Goal: Task Accomplishment & Management: Use online tool/utility

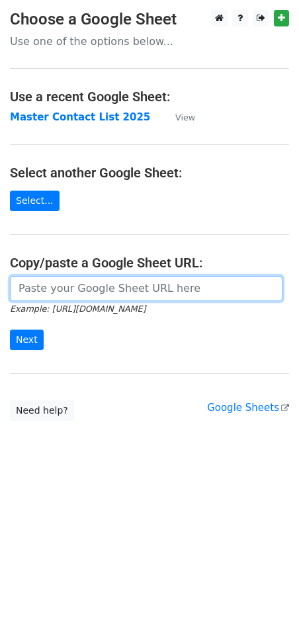
drag, startPoint x: 137, startPoint y: 292, endPoint x: 143, endPoint y: 288, distance: 7.2
click at [137, 291] on input "url" at bounding box center [146, 288] width 273 height 25
paste input "https://docs.google.com/spreadsheets/d/1hjq8xffYb-EC1kaG1I1zMAqAAZ8V4Q0WjXN8aeu…"
type input "https://docs.google.com/spreadsheets/d/1hjq8xffYb-EC1kaG1I1zMAqAAZ8V4Q0WjXN8aeu…"
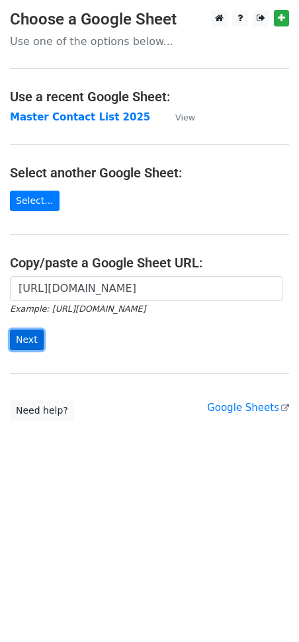
click at [21, 340] on input "Next" at bounding box center [27, 340] width 34 height 21
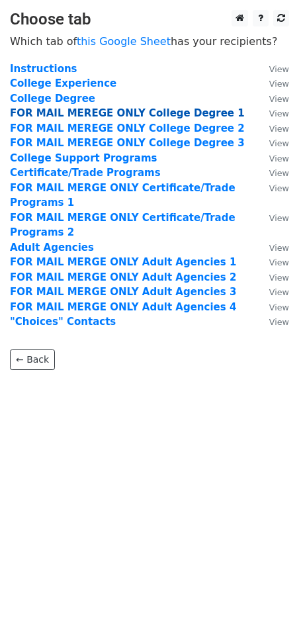
click at [164, 113] on strong "FOR MAIL MEREGE ONLY College Degree 1" at bounding box center [127, 113] width 235 height 12
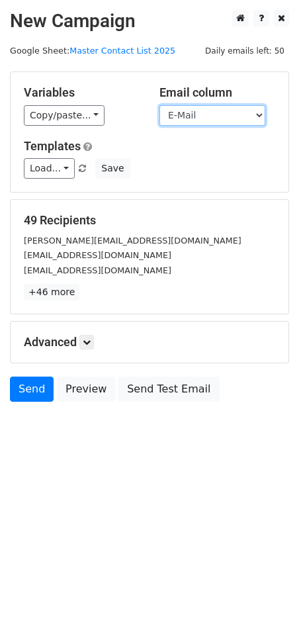
click at [234, 115] on select "College/University Contact Person E-Mail Phone Response" at bounding box center [213, 115] width 106 height 21
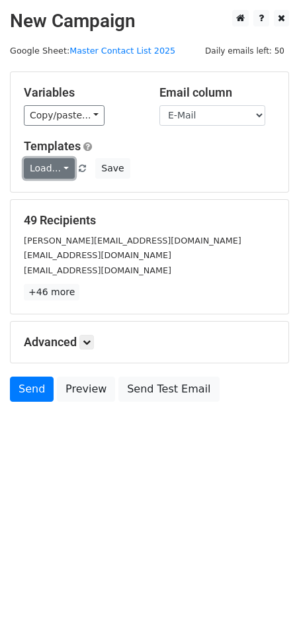
click at [58, 174] on link "Load..." at bounding box center [49, 168] width 51 height 21
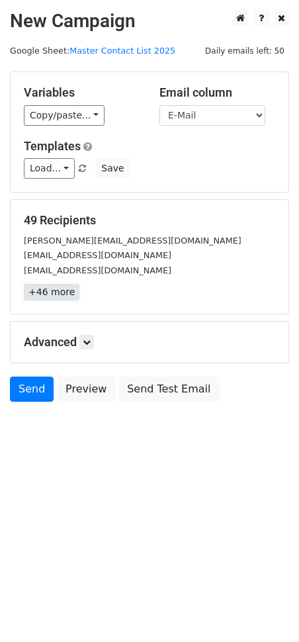
click at [60, 295] on link "+46 more" at bounding box center [52, 292] width 56 height 17
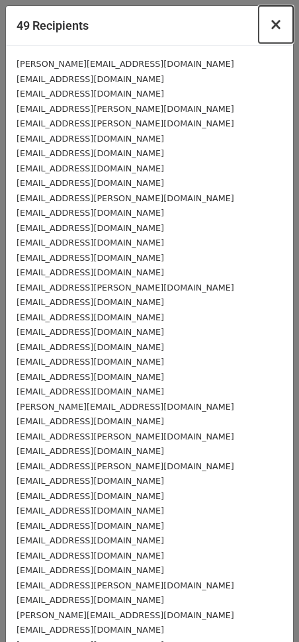
click at [270, 26] on span "×" at bounding box center [276, 24] width 13 height 19
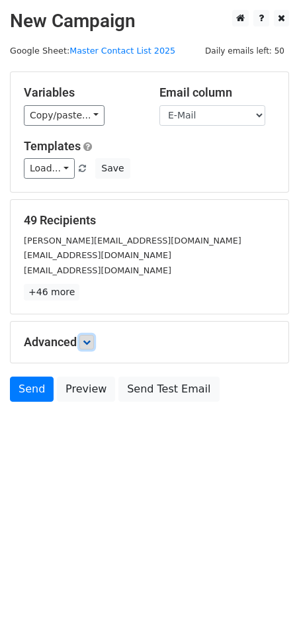
click at [91, 342] on icon at bounding box center [87, 342] width 8 height 8
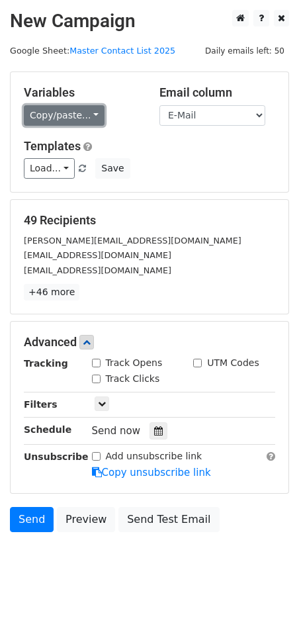
click at [53, 112] on link "Copy/paste..." at bounding box center [64, 115] width 81 height 21
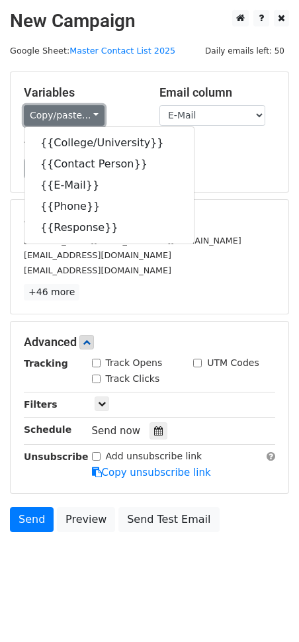
click at [53, 112] on link "Copy/paste..." at bounding box center [64, 115] width 81 height 21
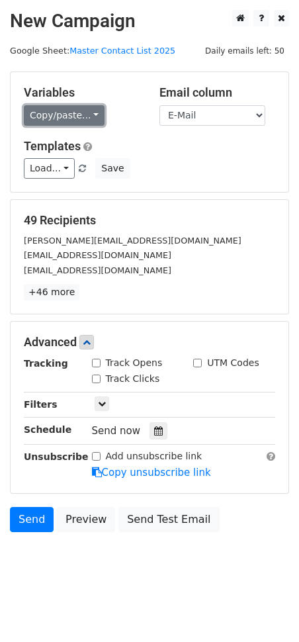
click at [53, 112] on link "Copy/paste..." at bounding box center [64, 115] width 81 height 21
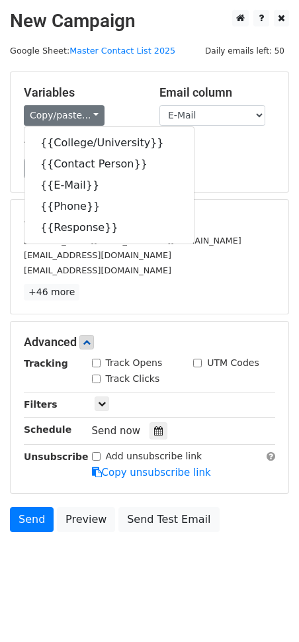
click at [87, 91] on h5 "Variables" at bounding box center [82, 92] width 116 height 15
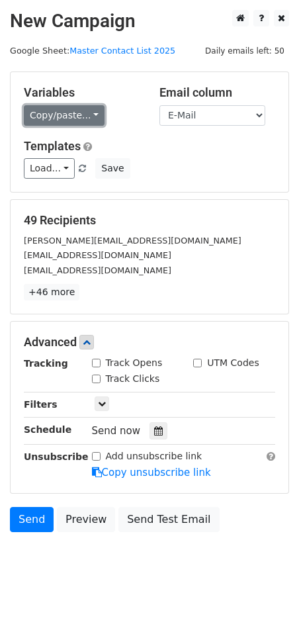
click at [70, 117] on link "Copy/paste..." at bounding box center [64, 115] width 81 height 21
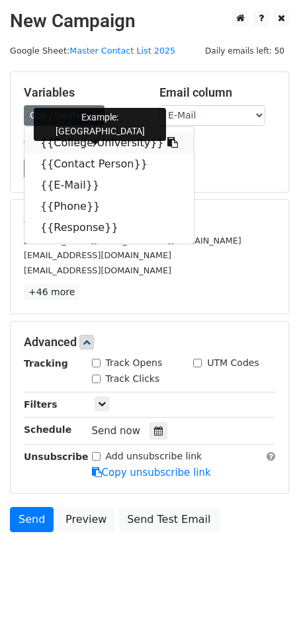
click at [114, 145] on link "{{College/University}}" at bounding box center [110, 142] width 170 height 21
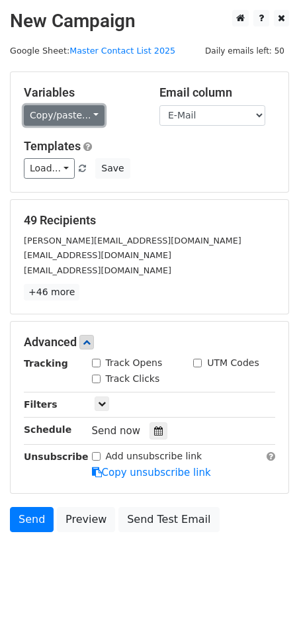
click at [70, 110] on link "Copy/paste..." at bounding box center [64, 115] width 81 height 21
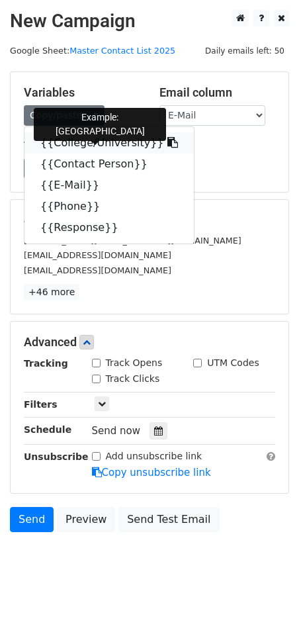
click at [79, 138] on link "{{College/University}}" at bounding box center [110, 142] width 170 height 21
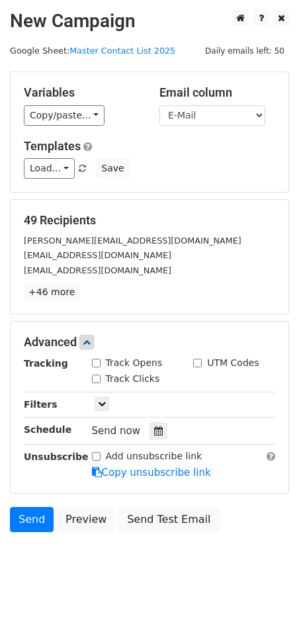
click at [95, 361] on input "Track Opens" at bounding box center [96, 363] width 9 height 9
checkbox input "true"
click at [58, 164] on link "Load..." at bounding box center [49, 168] width 51 height 21
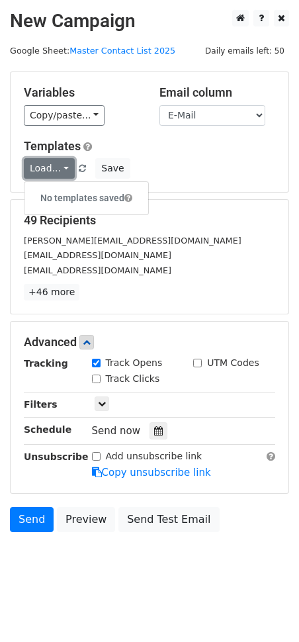
click at [58, 164] on link "Load..." at bounding box center [49, 168] width 51 height 21
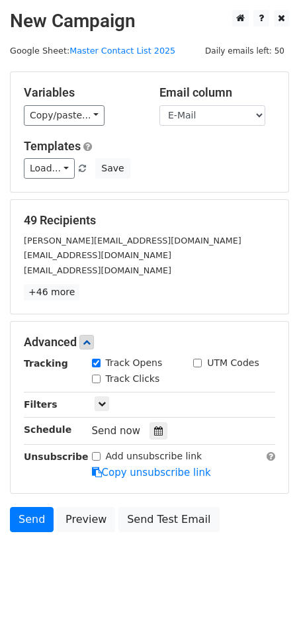
click at [191, 164] on div "Load... No templates saved Save" at bounding box center [150, 168] width 272 height 21
click at [249, 115] on select "College/University Contact Person E-Mail Phone Response" at bounding box center [213, 115] width 106 height 21
click at [226, 111] on select "College/University Contact Person E-Mail Phone Response" at bounding box center [213, 115] width 106 height 21
click at [160, 105] on select "College/University Contact Person E-Mail Phone Response" at bounding box center [213, 115] width 106 height 21
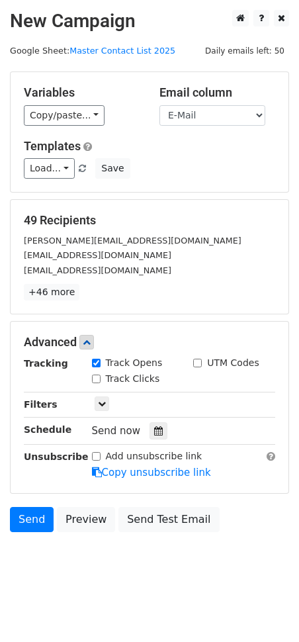
click at [229, 156] on div "Templates Load... No templates saved Save" at bounding box center [150, 159] width 272 height 40
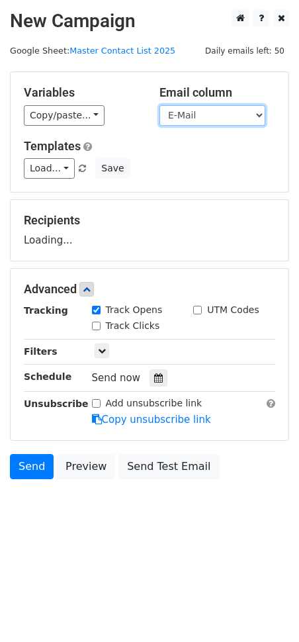
click at [244, 109] on select "College/University Contact Person E-Mail Phone Response" at bounding box center [213, 115] width 106 height 21
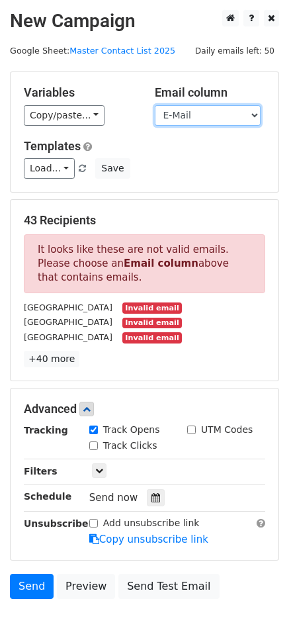
select select "E-Mail"
click at [155, 105] on select "College/University Contact Person E-Mail Phone Response" at bounding box center [208, 115] width 106 height 21
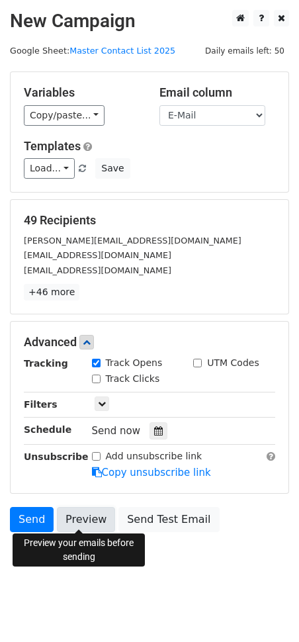
click at [93, 517] on link "Preview" at bounding box center [86, 519] width 58 height 25
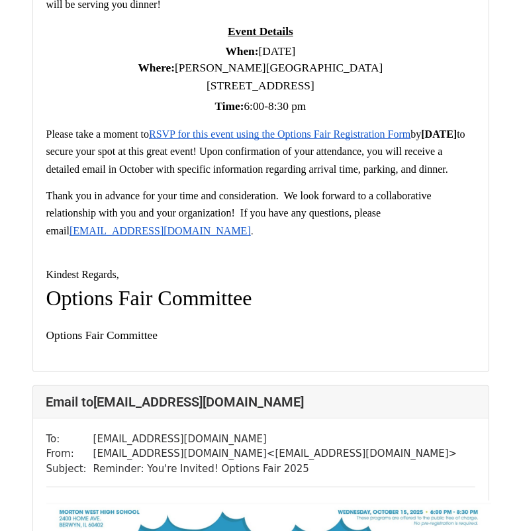
scroll to position [8146, 0]
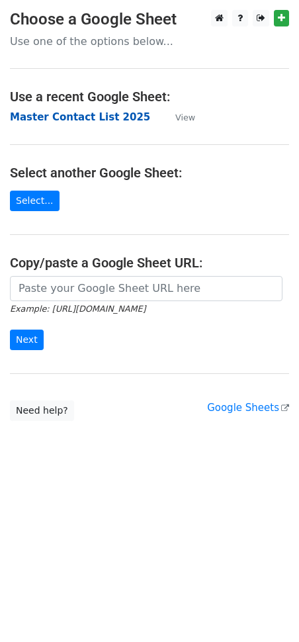
click at [62, 119] on strong "Master Contact List 2025" at bounding box center [80, 117] width 140 height 12
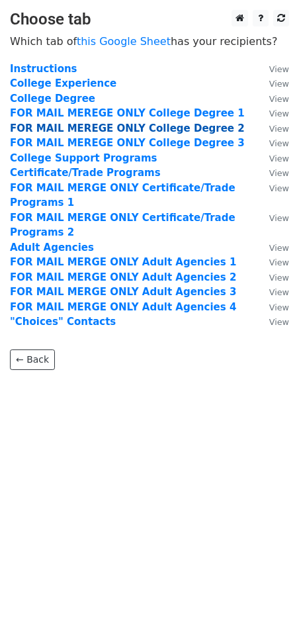
click at [66, 125] on strong "FOR MAIL MEREGE ONLY College Degree 2" at bounding box center [127, 129] width 235 height 12
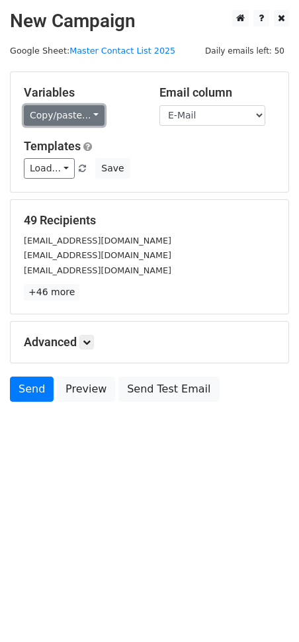
click at [85, 116] on link "Copy/paste..." at bounding box center [64, 115] width 81 height 21
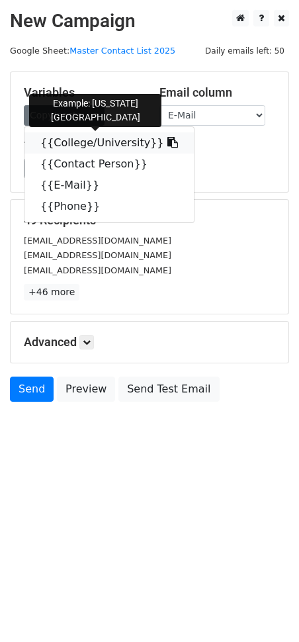
click at [82, 141] on link "{{College/University}}" at bounding box center [110, 142] width 170 height 21
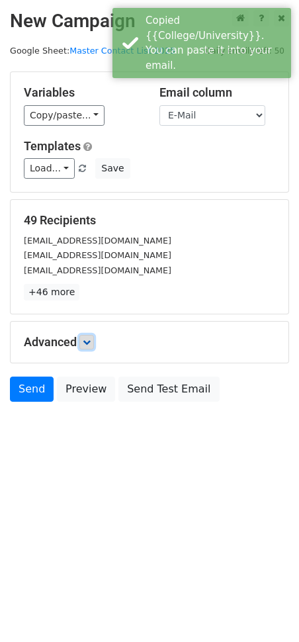
click at [91, 345] on icon at bounding box center [87, 342] width 8 height 8
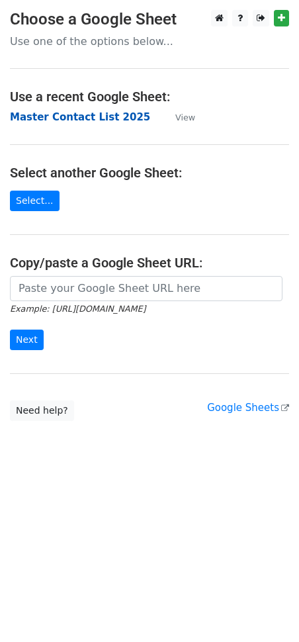
click at [62, 117] on strong "Master Contact List 2025" at bounding box center [80, 117] width 140 height 12
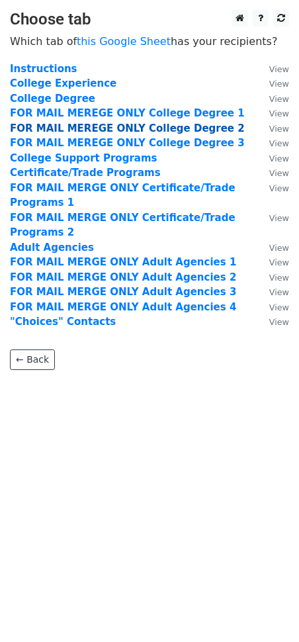
click at [81, 131] on strong "FOR MAIL MEREGE ONLY College Degree 2" at bounding box center [127, 129] width 235 height 12
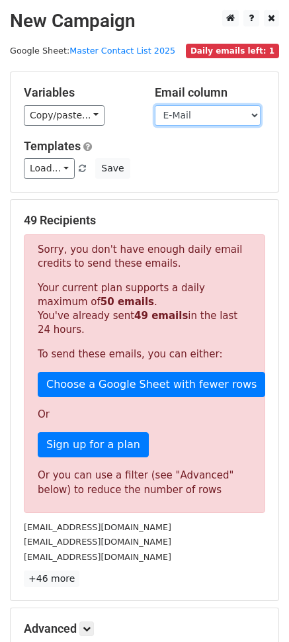
click at [221, 120] on select "College/University Contact Person E-Mail Phone" at bounding box center [208, 115] width 106 height 21
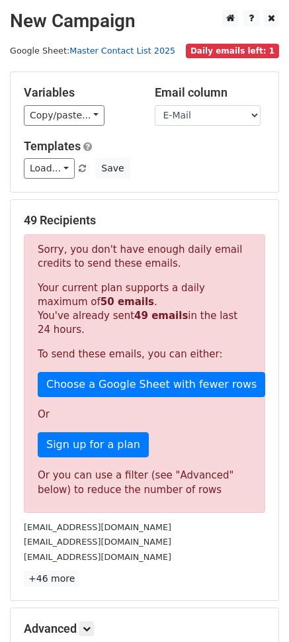
click at [117, 50] on link "Master Contact List 2025" at bounding box center [123, 51] width 106 height 10
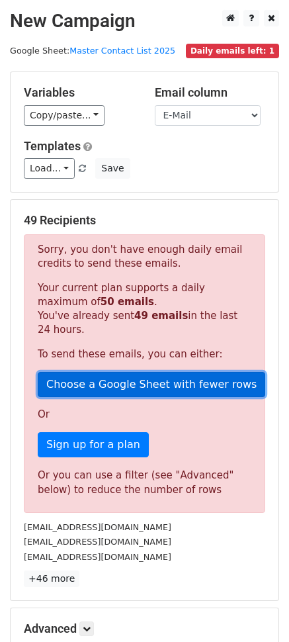
click at [164, 385] on link "Choose a Google Sheet with fewer rows" at bounding box center [152, 384] width 228 height 25
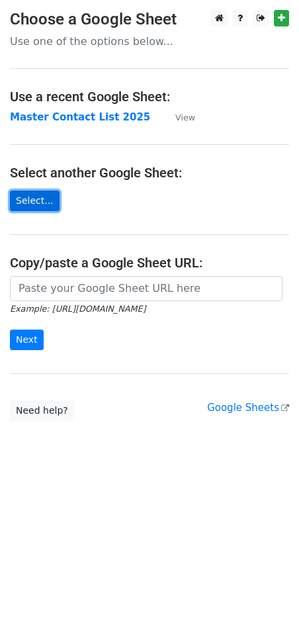
click at [42, 200] on link "Select..." at bounding box center [35, 201] width 50 height 21
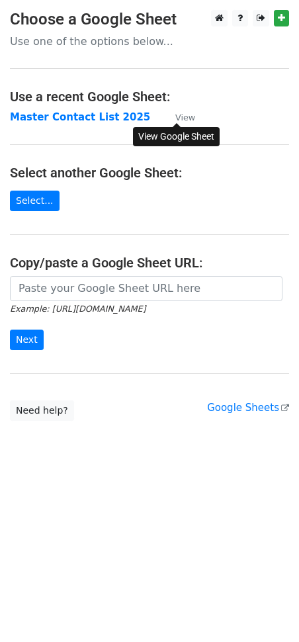
click at [180, 116] on small "View" at bounding box center [185, 118] width 20 height 10
click at [103, 121] on strong "Master Contact List 2025" at bounding box center [80, 117] width 140 height 12
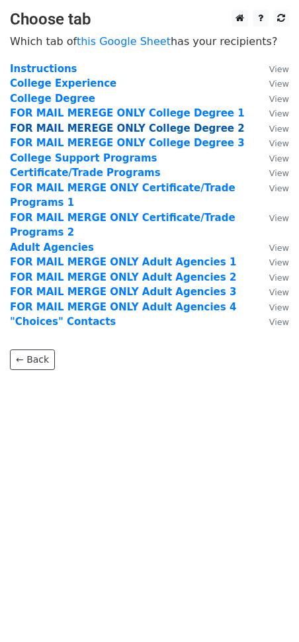
click at [101, 130] on strong "FOR MAIL MEREGE ONLY College Degree 2" at bounding box center [127, 129] width 235 height 12
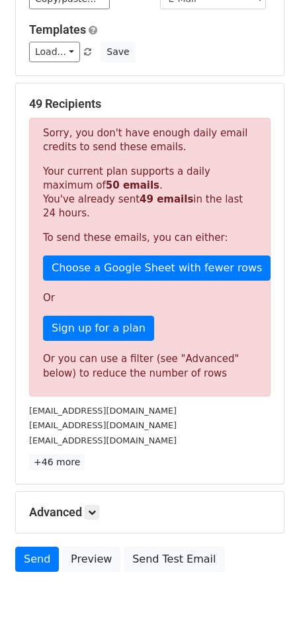
scroll to position [156, 0]
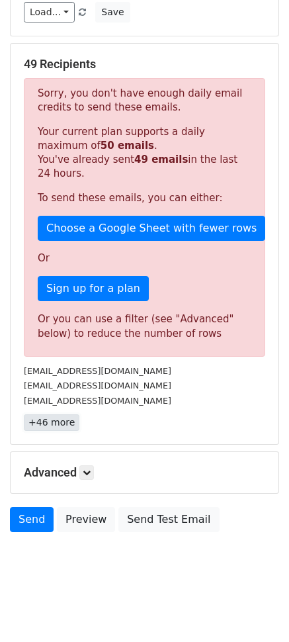
click at [56, 422] on link "+46 more" at bounding box center [52, 423] width 56 height 17
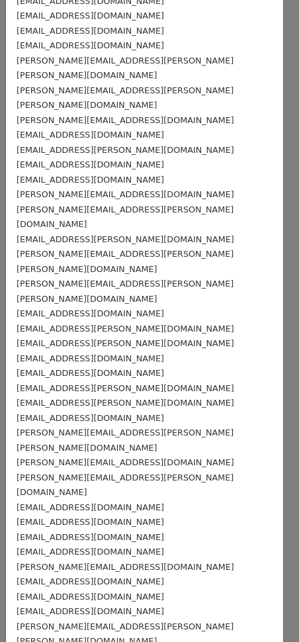
scroll to position [0, 0]
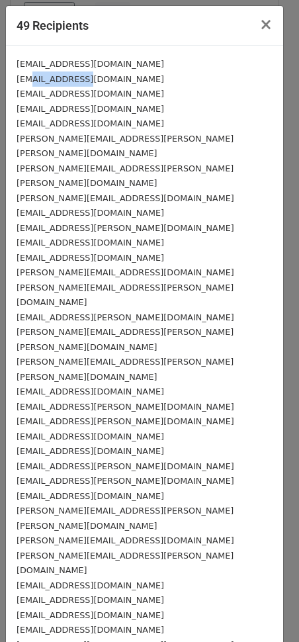
drag, startPoint x: 81, startPoint y: 81, endPoint x: 29, endPoint y: 80, distance: 52.3
click at [29, 80] on small "admissions@landmark.edu" at bounding box center [91, 79] width 148 height 10
click at [109, 85] on div "admissions@landmark.edu" at bounding box center [145, 79] width 256 height 15
click at [98, 70] on div "jlcampb@iastate.edu admissions@landmark.edu ericaloveland@landmark.edu jlschill…" at bounding box center [144, 488] width 277 height 885
click at [97, 64] on div "[EMAIL_ADDRESS][DOMAIN_NAME]" at bounding box center [145, 63] width 256 height 15
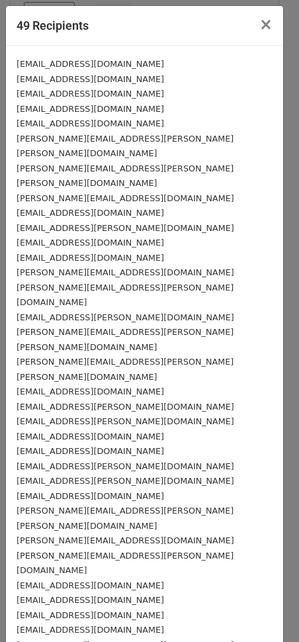
click at [92, 62] on small "[EMAIL_ADDRESS][DOMAIN_NAME]" at bounding box center [91, 64] width 148 height 10
click at [94, 66] on div "[EMAIL_ADDRESS][DOMAIN_NAME]" at bounding box center [145, 63] width 256 height 15
click at [88, 64] on small "[EMAIL_ADDRESS][DOMAIN_NAME]" at bounding box center [91, 64] width 148 height 10
click at [90, 64] on small "[EMAIL_ADDRESS][DOMAIN_NAME]" at bounding box center [91, 64] width 148 height 10
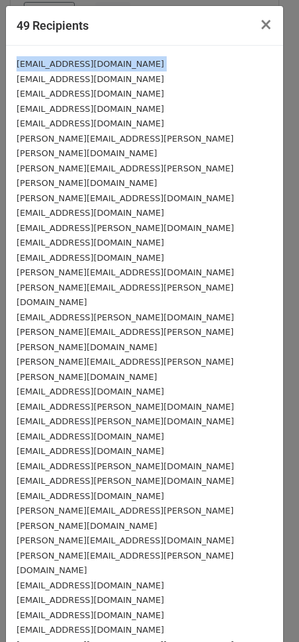
click at [90, 64] on small "[EMAIL_ADDRESS][DOMAIN_NAME]" at bounding box center [91, 64] width 148 height 10
click at [260, 24] on span "×" at bounding box center [266, 24] width 13 height 19
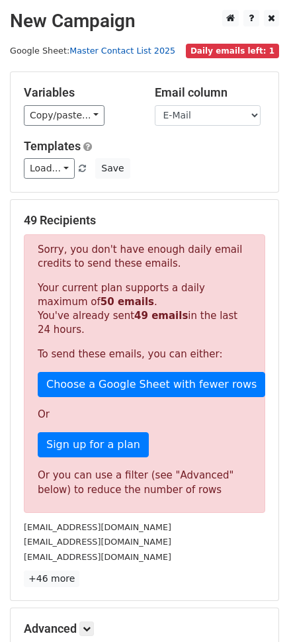
click at [123, 51] on link "Master Contact List 2025" at bounding box center [123, 51] width 106 height 10
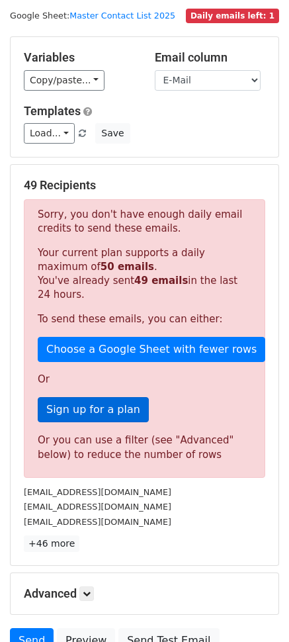
scroll to position [66, 0]
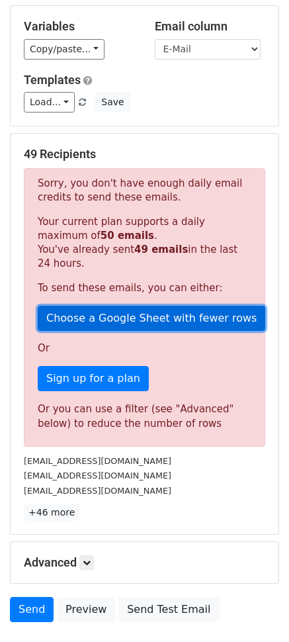
click at [81, 315] on link "Choose a Google Sheet with fewer rows" at bounding box center [152, 318] width 228 height 25
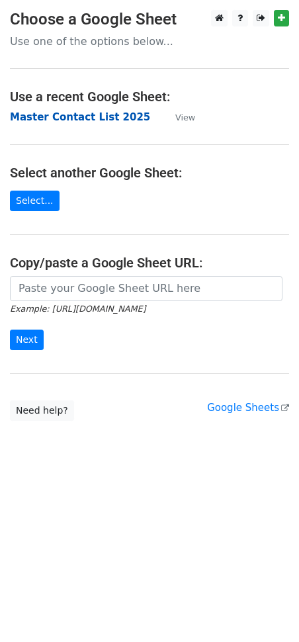
click at [75, 111] on strong "Master Contact List 2025" at bounding box center [80, 117] width 140 height 12
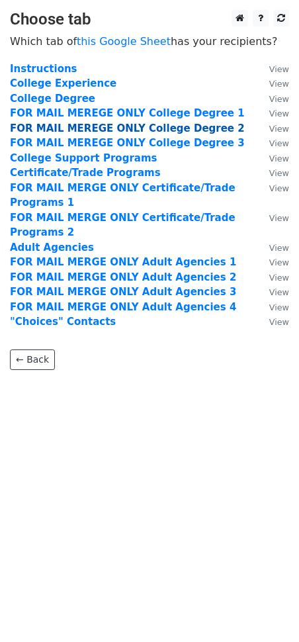
click at [109, 128] on strong "FOR MAIL MEREGE ONLY College Degree 2" at bounding box center [127, 129] width 235 height 12
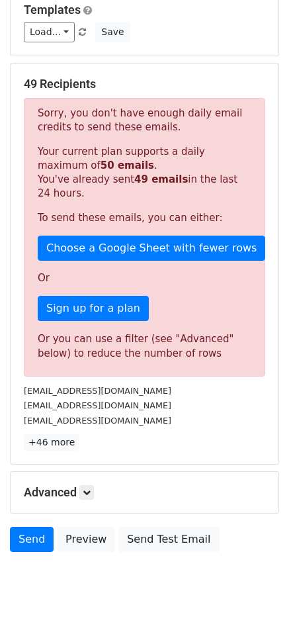
scroll to position [156, 0]
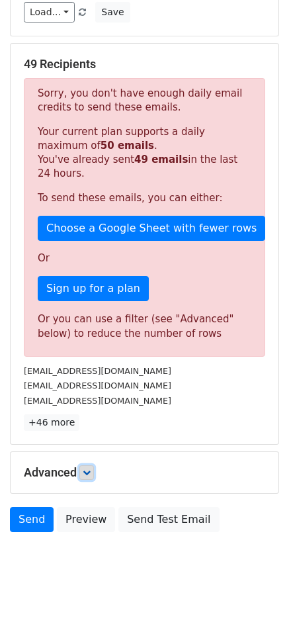
click at [86, 477] on link at bounding box center [86, 473] width 15 height 15
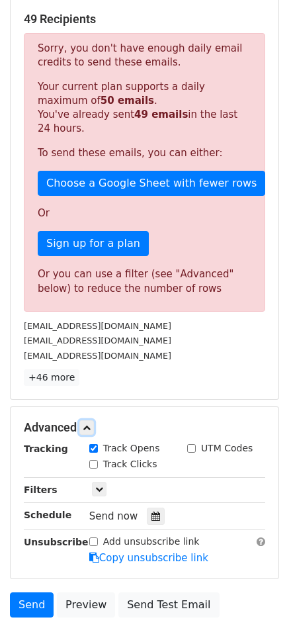
scroll to position [285, 0]
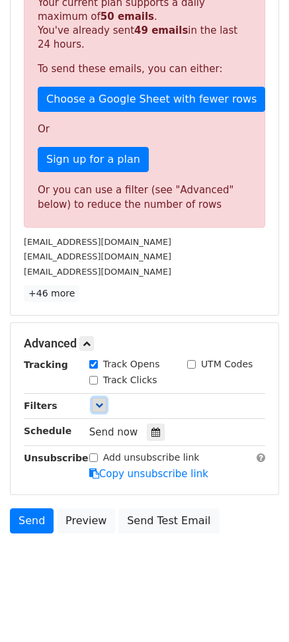
click at [98, 407] on icon at bounding box center [99, 405] width 8 height 8
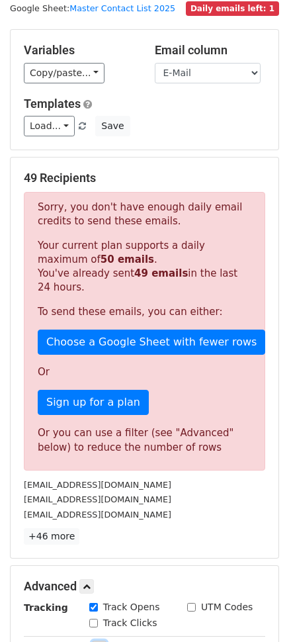
scroll to position [0, 0]
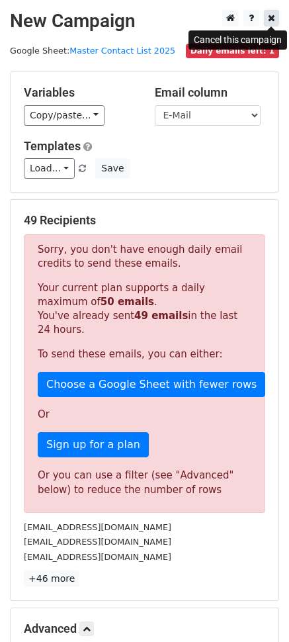
click at [269, 19] on icon at bounding box center [271, 17] width 7 height 9
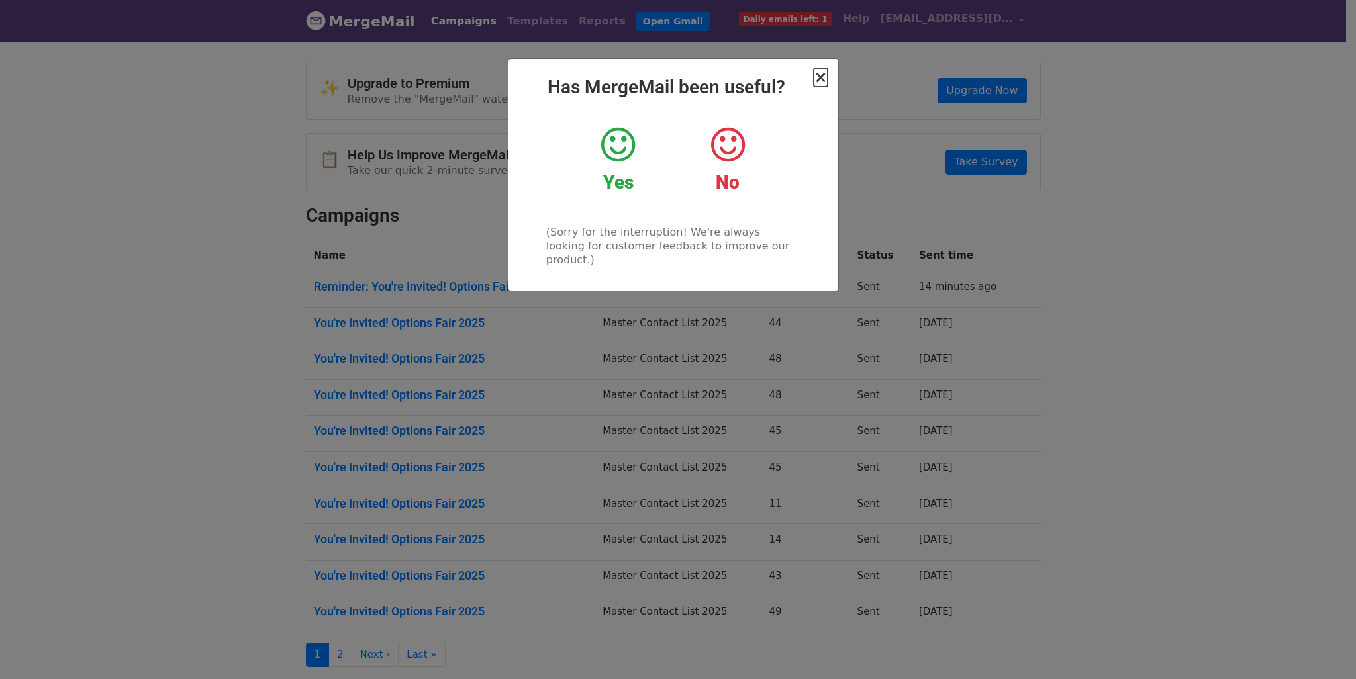
click at [819, 85] on span "×" at bounding box center [820, 77] width 13 height 19
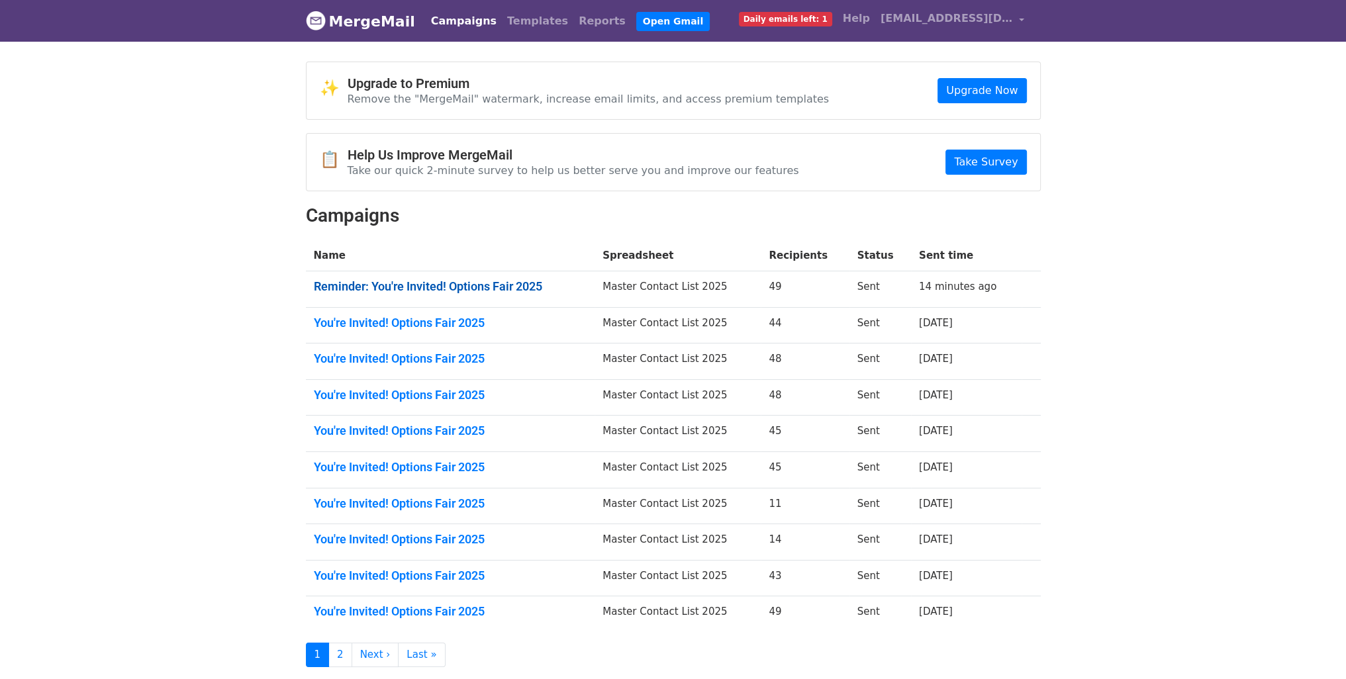
click at [517, 281] on link "Reminder: You're Invited! Options Fair 2025" at bounding box center [451, 286] width 274 height 15
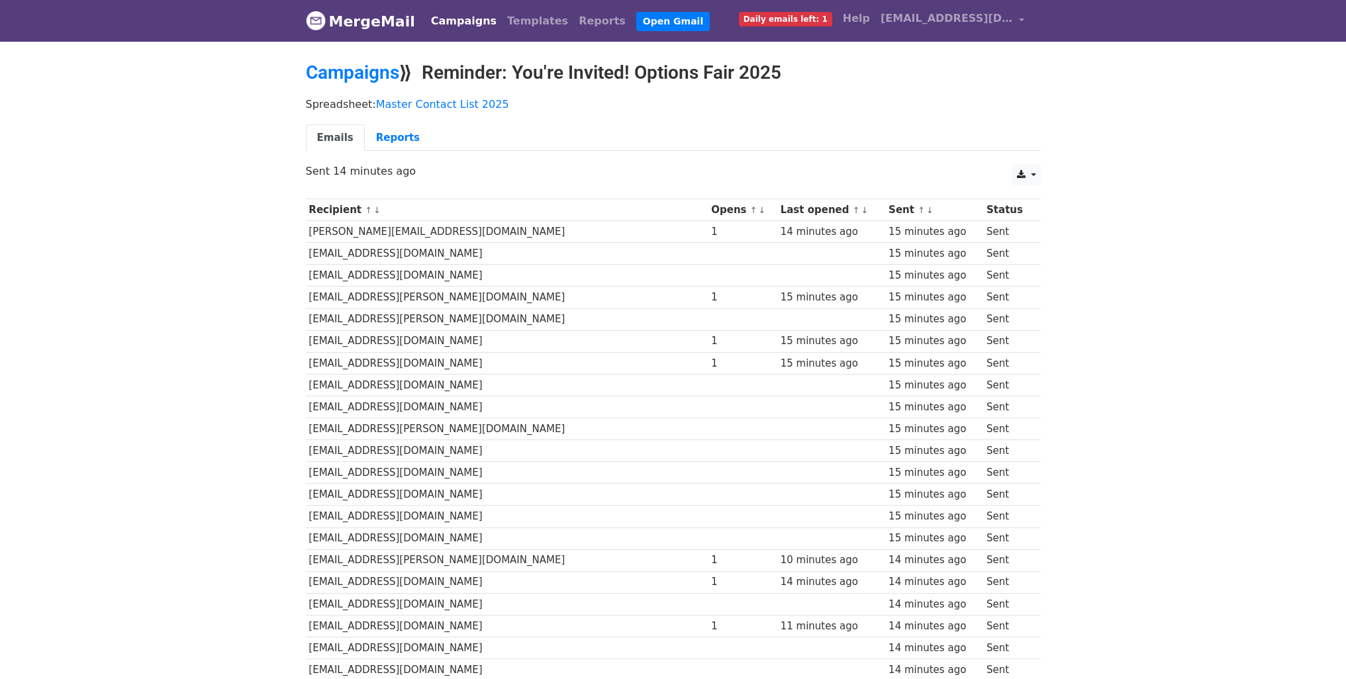
click at [469, 221] on td "[PERSON_NAME][EMAIL_ADDRESS][DOMAIN_NAME]" at bounding box center [507, 232] width 403 height 22
